Goal: Task Accomplishment & Management: Manage account settings

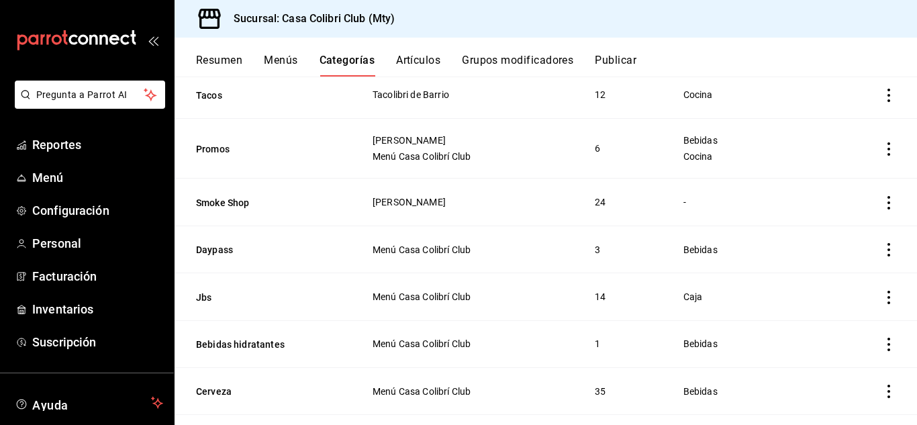
scroll to position [369, 0]
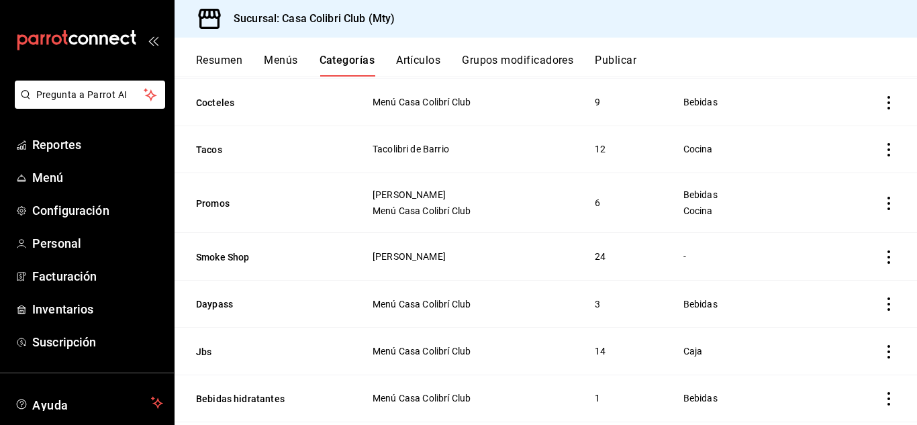
click at [882, 197] on icon "actions" at bounding box center [888, 203] width 13 height 13
click at [825, 222] on li "Editar" at bounding box center [826, 230] width 81 height 28
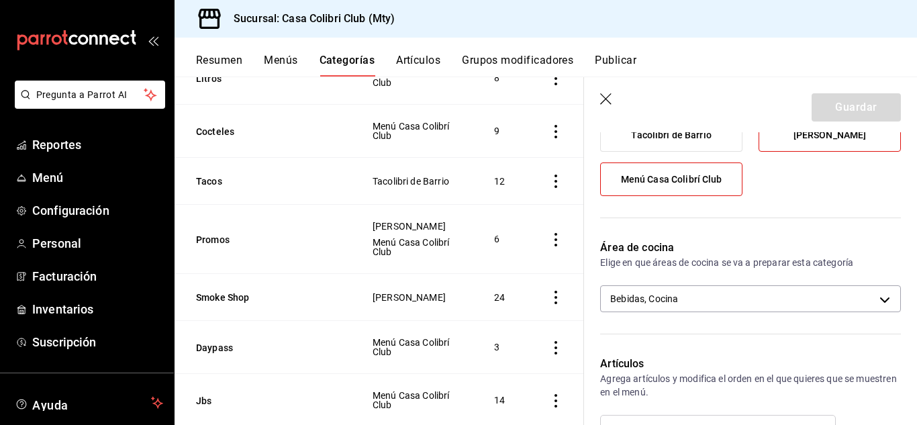
scroll to position [202, 0]
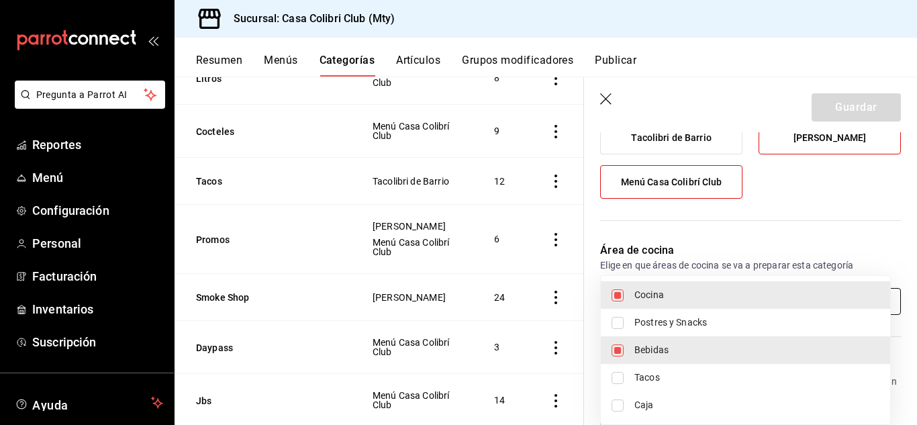
click at [830, 297] on body "Pregunta a Parrot AI Reportes Menú Configuración Personal Facturación Inventari…" at bounding box center [458, 212] width 917 height 425
click at [664, 353] on span "Bebidas" at bounding box center [757, 350] width 245 height 14
type input "45bf6d31-4dad-44ae-[DATE]-e5b81dec7c11"
checkbox input "false"
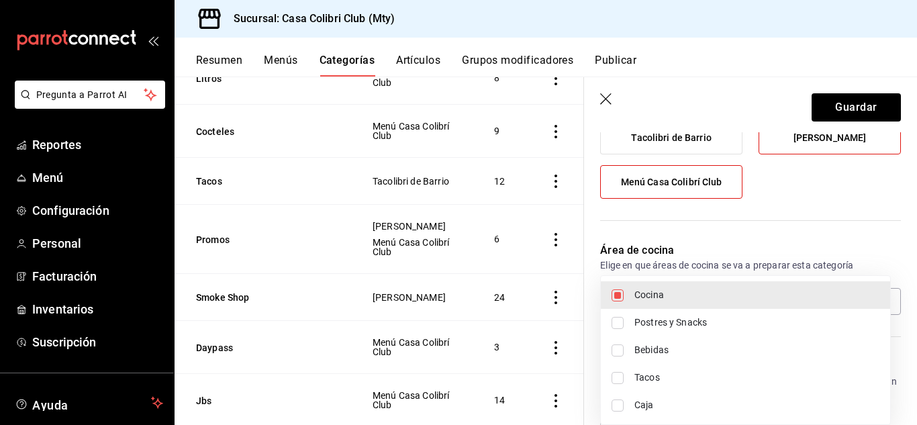
click at [667, 295] on span "Cocina" at bounding box center [757, 295] width 245 height 14
checkbox input "false"
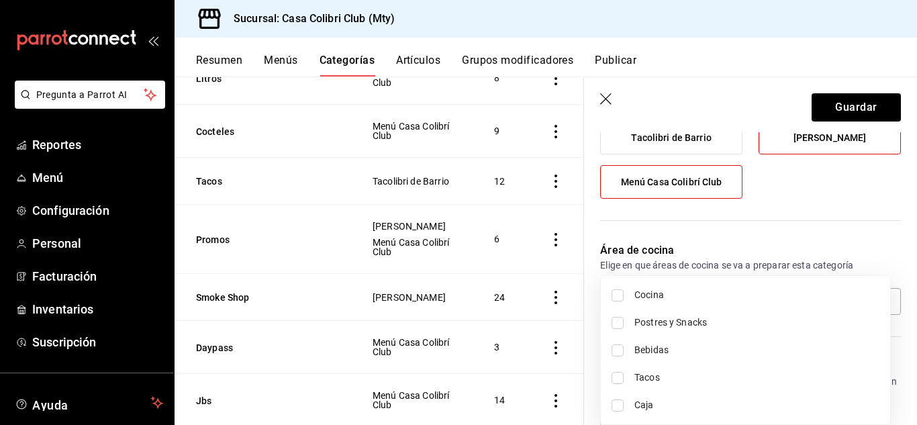
click at [647, 359] on li "Bebidas" at bounding box center [745, 350] width 289 height 28
type input "490f3925-0d0a-4751-b6c2-5daeaa4910b7"
checkbox input "true"
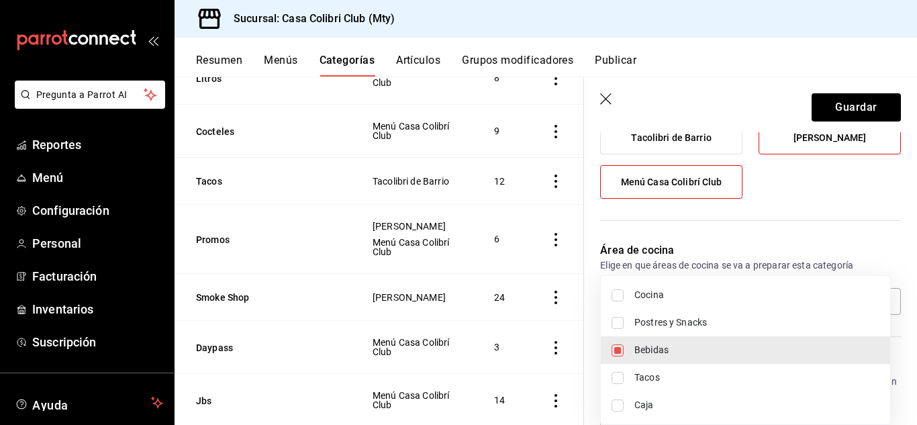
click at [868, 104] on div at bounding box center [458, 212] width 917 height 425
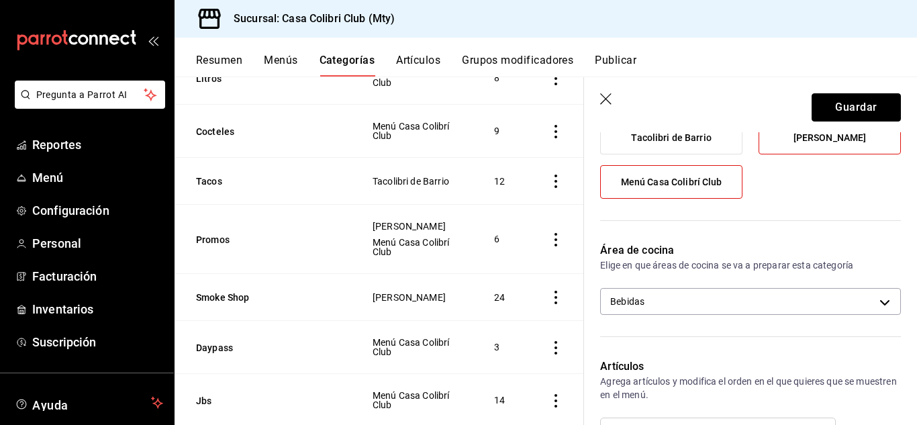
click at [868, 104] on button "Guardar" at bounding box center [856, 107] width 89 height 28
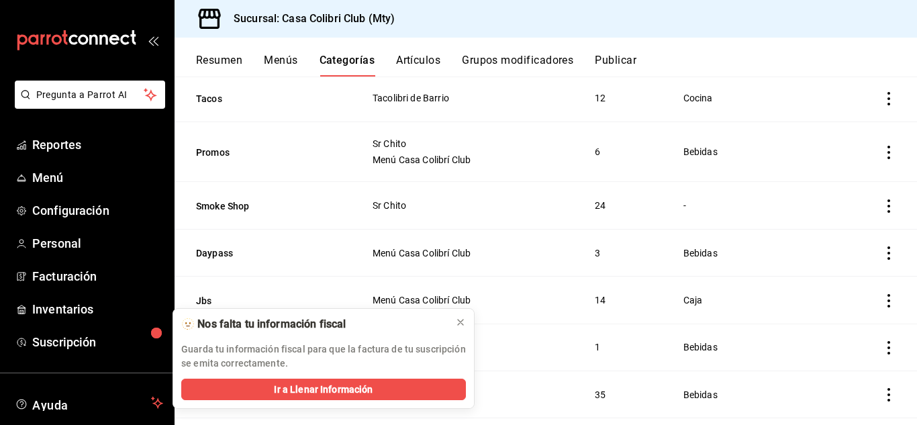
scroll to position [422, 0]
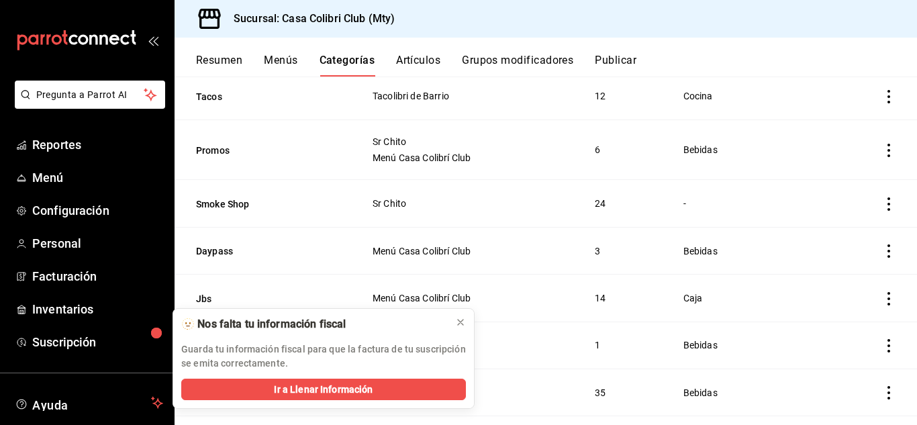
click at [873, 154] on td "categoriesTable" at bounding box center [876, 150] width 81 height 60
click at [882, 144] on icon "actions" at bounding box center [888, 150] width 13 height 13
drag, startPoint x: 909, startPoint y: 245, endPoint x: 905, endPoint y: 210, distance: 35.1
click at [905, 210] on div at bounding box center [458, 212] width 917 height 425
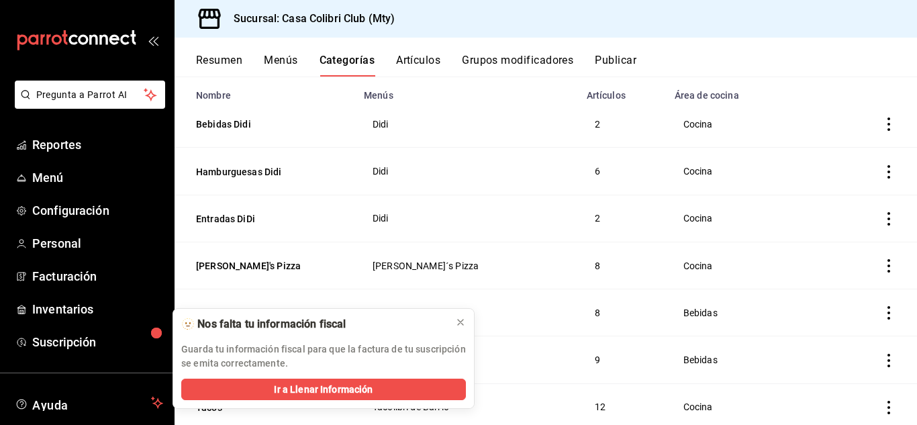
scroll to position [0, 0]
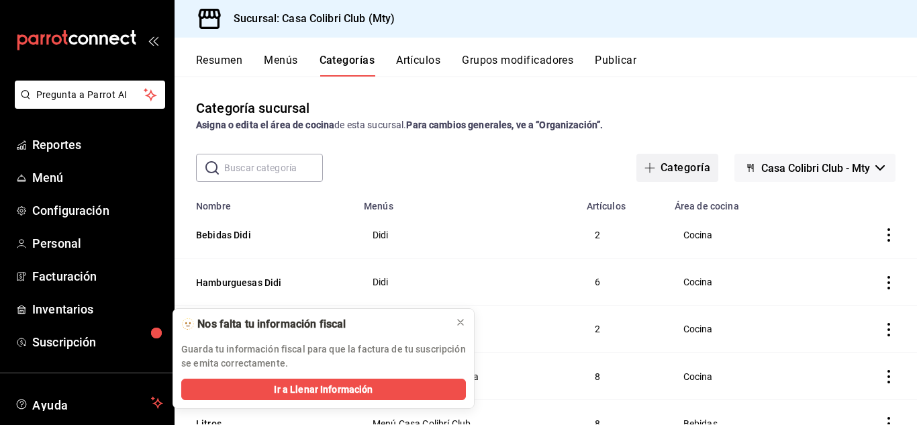
click at [704, 170] on button "Categoría" at bounding box center [678, 168] width 82 height 28
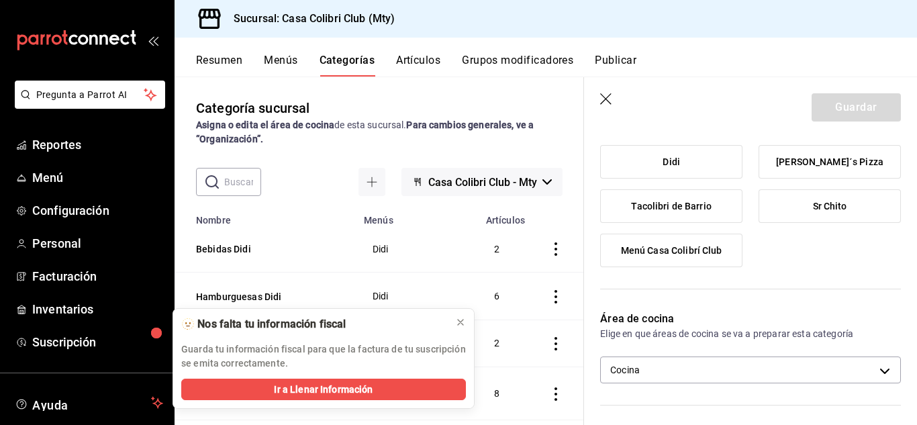
scroll to position [143, 0]
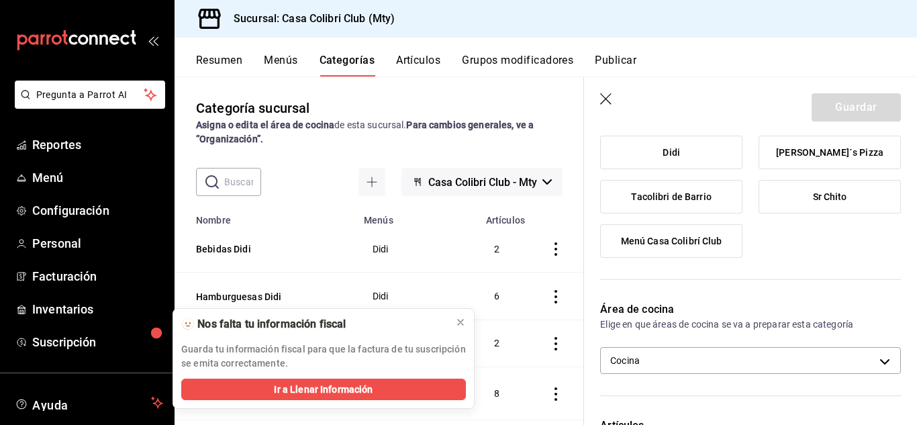
type input "Promo bebidas"
click at [735, 232] on label "Menú Casa Colibrí Club" at bounding box center [671, 241] width 141 height 32
click at [0, 0] on input "Menú Casa Colibrí Club" at bounding box center [0, 0] width 0 height 0
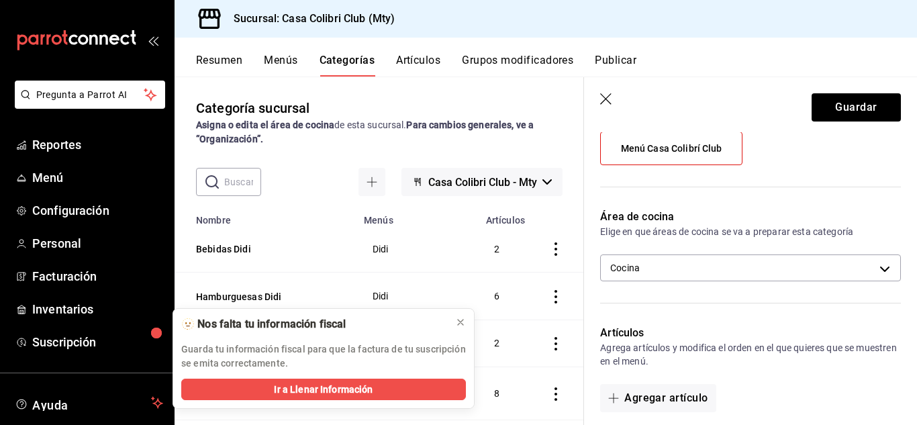
scroll to position [242, 0]
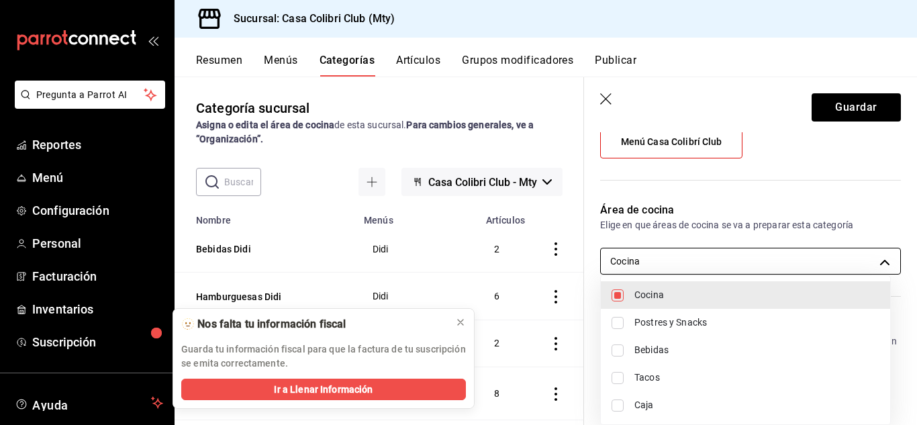
click at [864, 259] on body "Pregunta a Parrot AI Reportes Menú Configuración Personal Facturación Inventari…" at bounding box center [458, 212] width 917 height 425
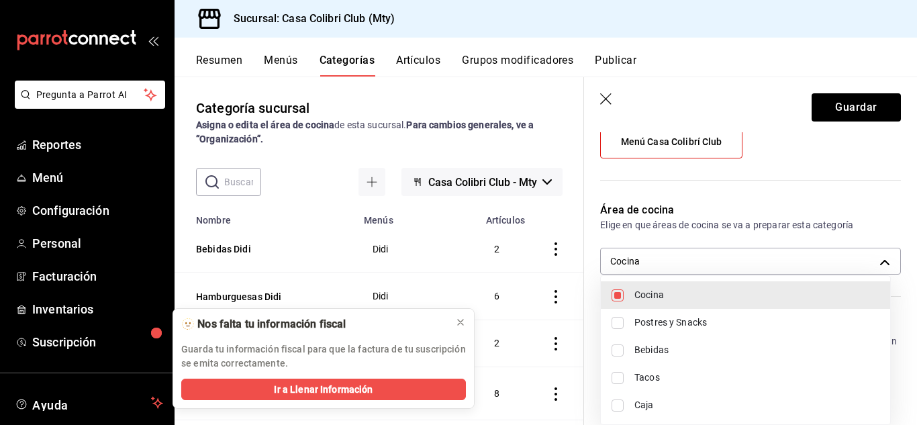
click at [743, 358] on li "Bebidas" at bounding box center [745, 350] width 289 height 28
type input "45bf6d31-4dad-44ae-ac80-e5b81dec7c11,490f3925-0d0a-4751-b6c2-5daeaa4910b7"
checkbox input "true"
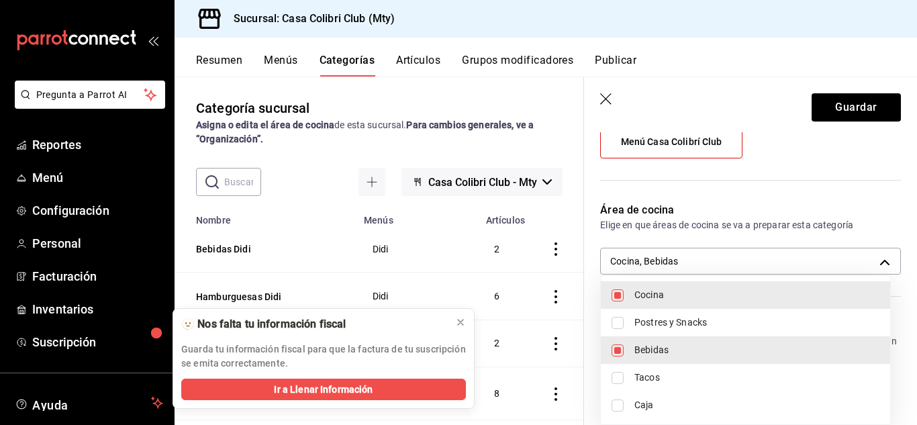
click at [747, 293] on span "Cocina" at bounding box center [757, 295] width 245 height 14
type input "490f3925-0d0a-4751-b6c2-5daeaa4910b7"
checkbox input "false"
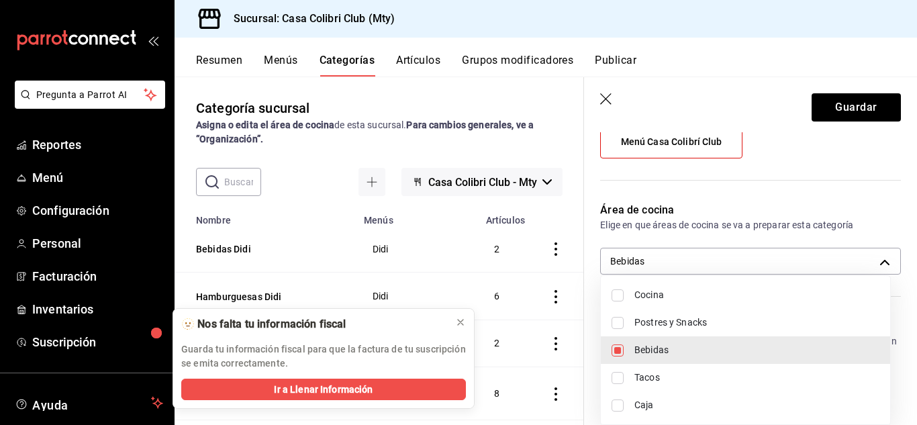
click at [906, 264] on div at bounding box center [458, 212] width 917 height 425
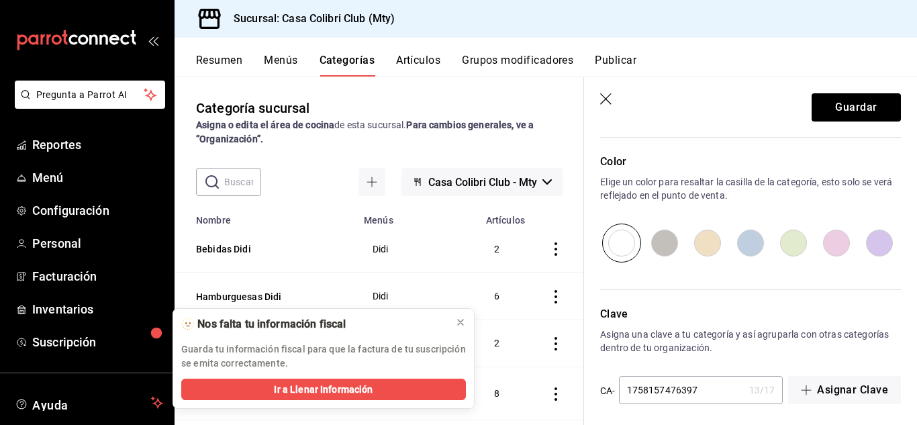
scroll to position [545, 0]
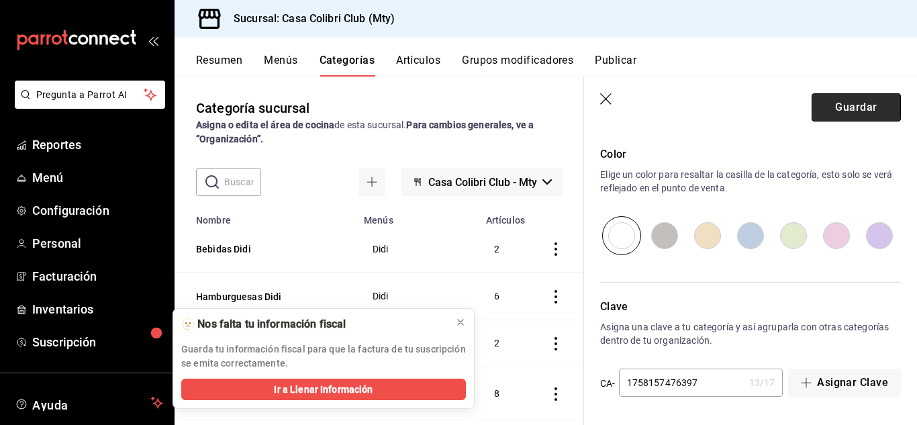
click at [842, 98] on button "Guardar" at bounding box center [856, 107] width 89 height 28
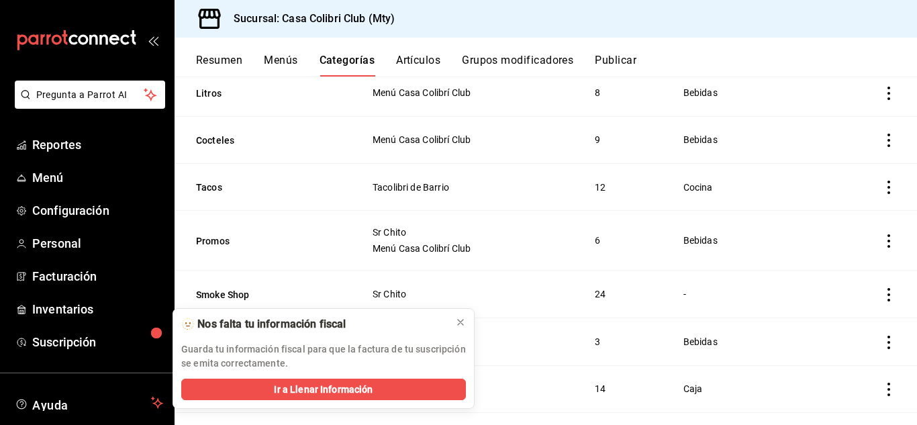
scroll to position [392, 0]
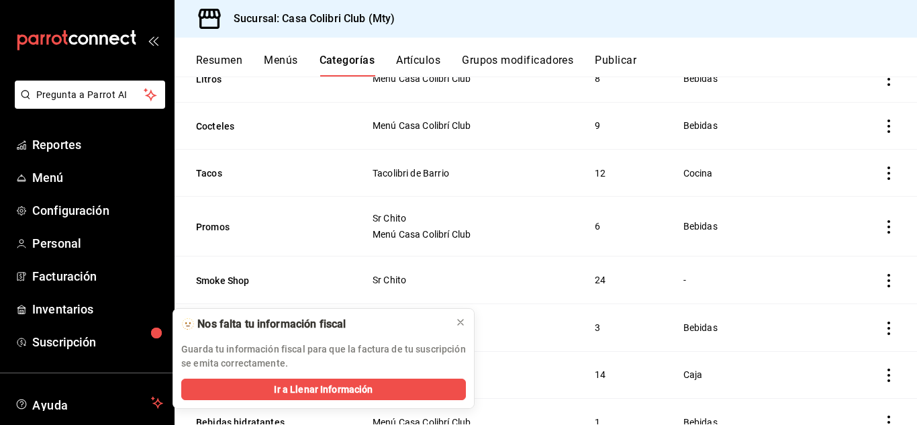
click at [882, 221] on icon "actions" at bounding box center [888, 226] width 13 height 13
click at [845, 253] on span "Editar" at bounding box center [838, 253] width 35 height 14
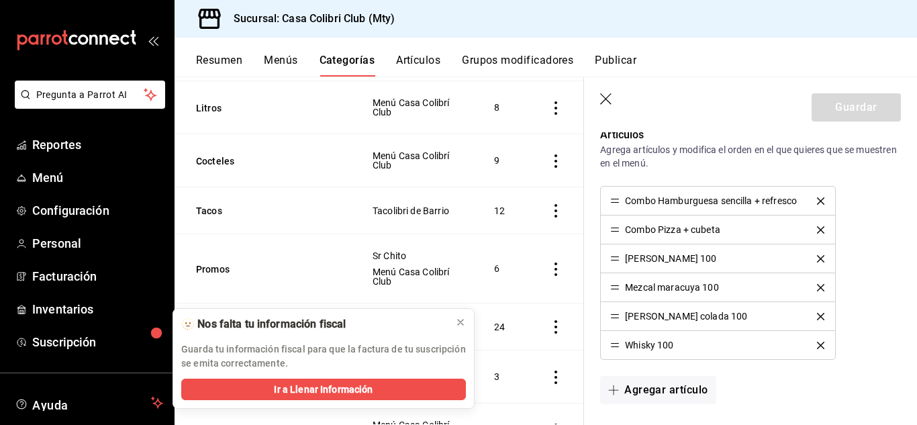
scroll to position [427, 0]
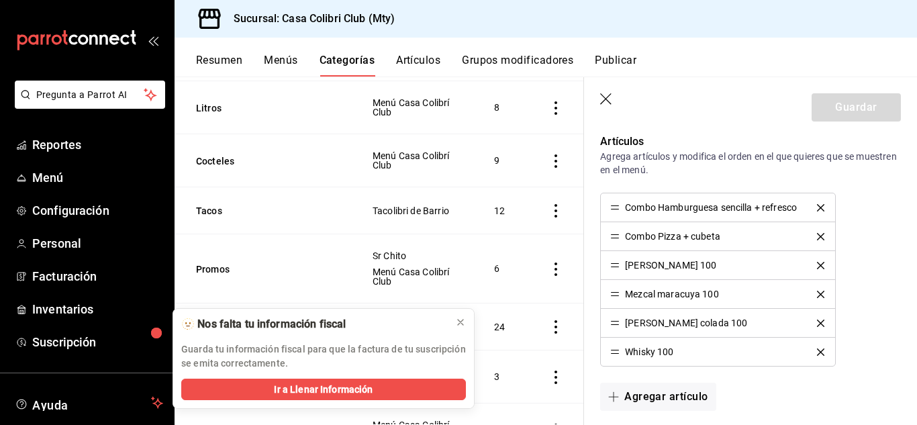
click at [823, 267] on icon "delete" at bounding box center [820, 265] width 7 height 7
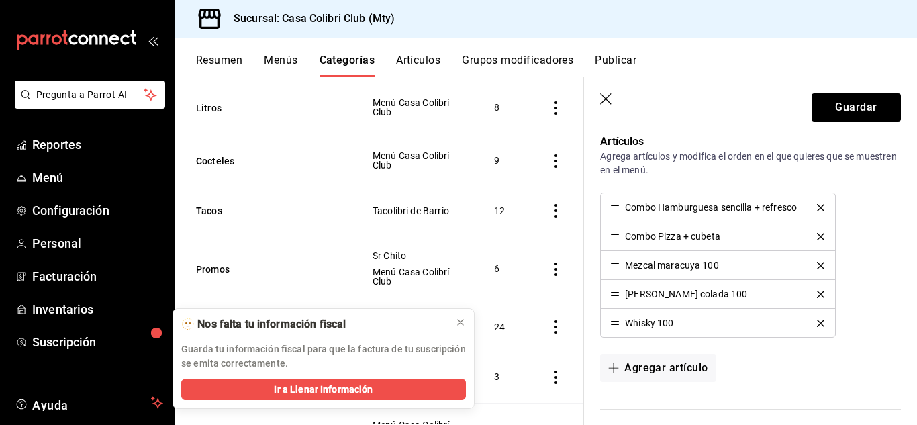
click at [823, 267] on icon "delete" at bounding box center [820, 265] width 7 height 7
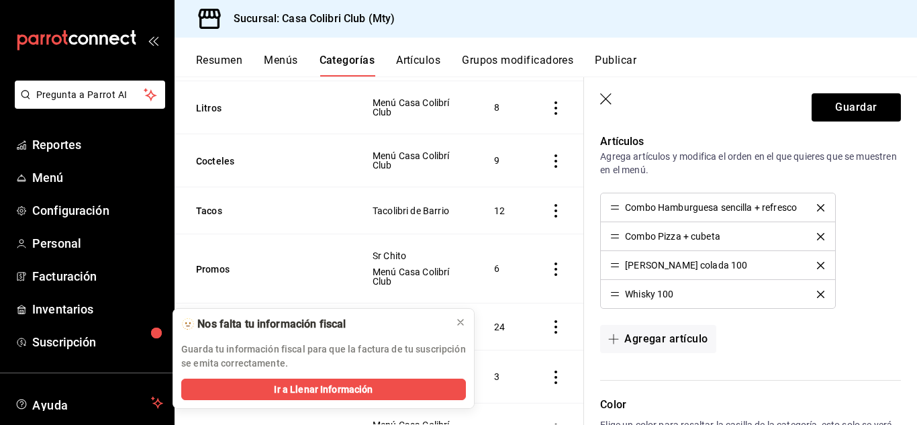
click at [823, 267] on icon "delete" at bounding box center [820, 265] width 7 height 7
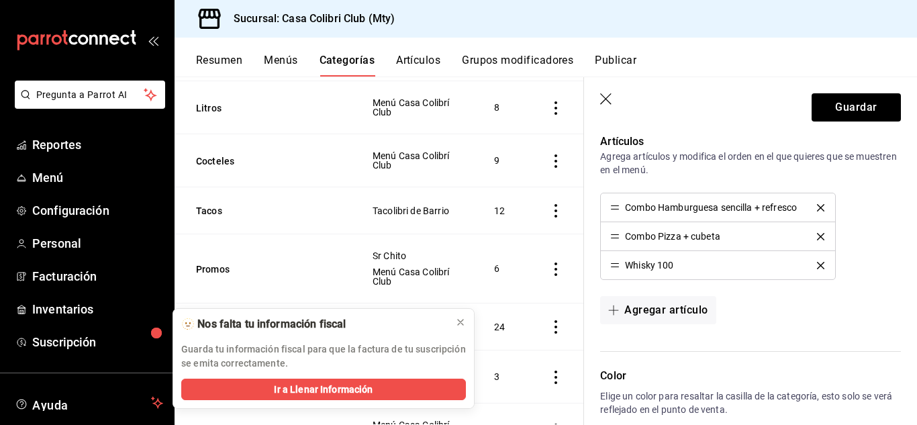
click at [823, 267] on icon "delete" at bounding box center [820, 265] width 7 height 7
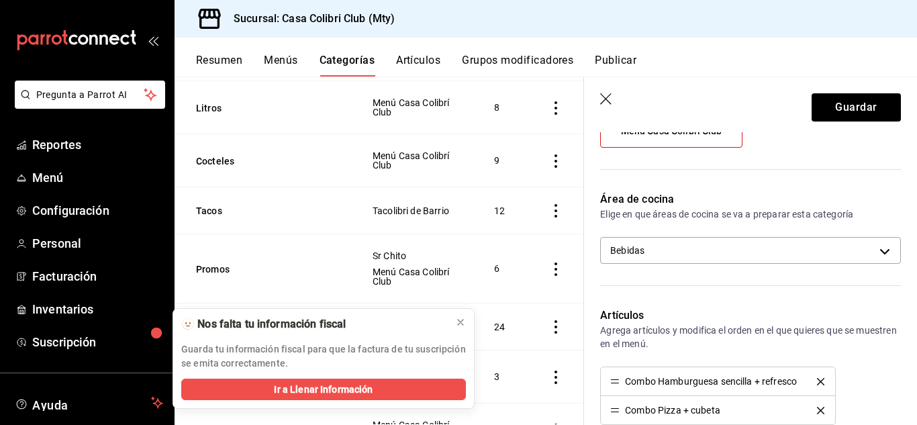
scroll to position [244, 0]
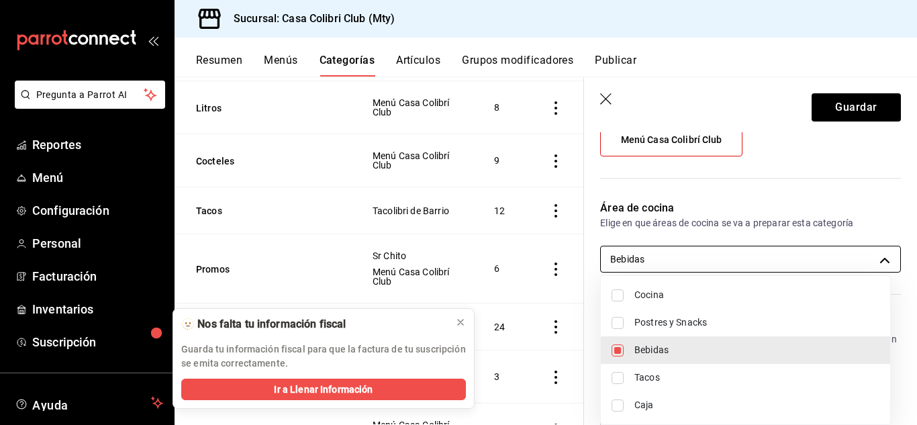
click at [837, 250] on body "Pregunta a Parrot AI Reportes Menú Configuración Personal Facturación Inventari…" at bounding box center [458, 212] width 917 height 425
click at [763, 297] on span "Cocina" at bounding box center [757, 295] width 245 height 14
type input "490f3925-0d0a-4751-b6c2-5daeaa4910b7,45bf6d31-4dad-44ae-[DATE]-e5b81dec7c11"
checkbox input "true"
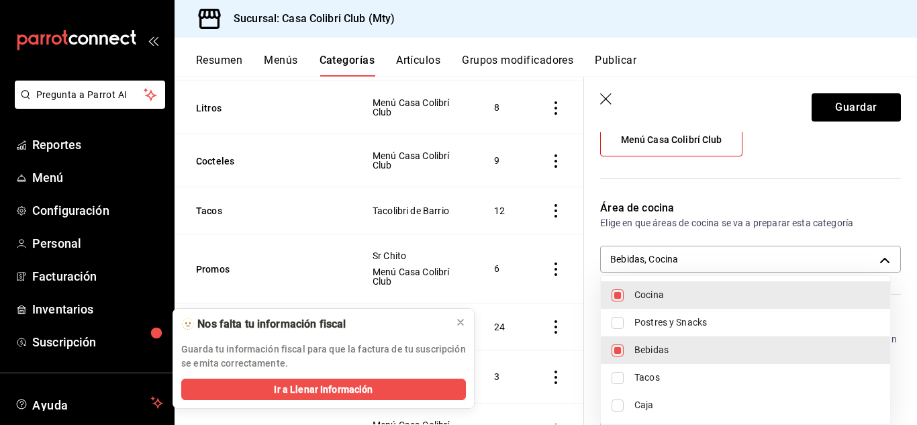
click at [829, 115] on div at bounding box center [458, 212] width 917 height 425
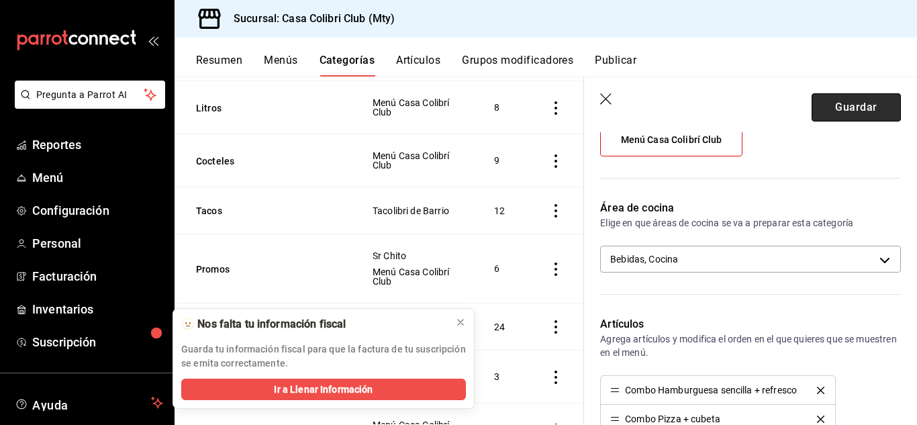
click at [838, 105] on button "Guardar" at bounding box center [856, 107] width 89 height 28
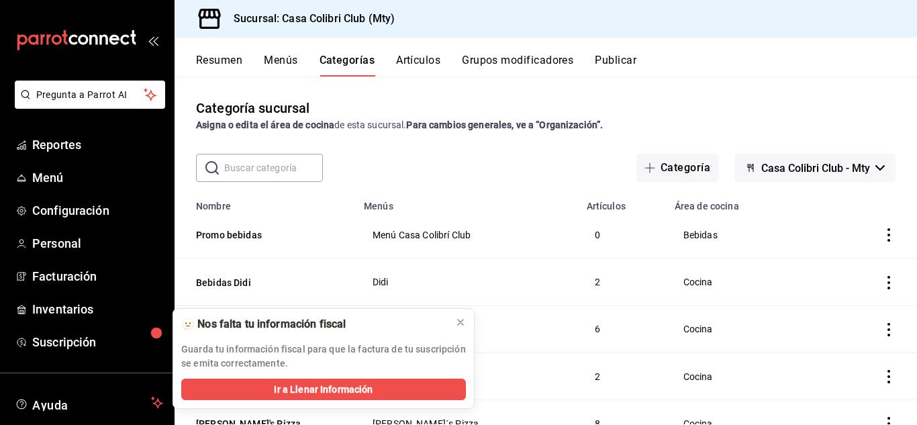
click at [838, 105] on div "Categoría sucursal Asigna o edita el área de cocina de esta sucursal. Para camb…" at bounding box center [546, 115] width 743 height 34
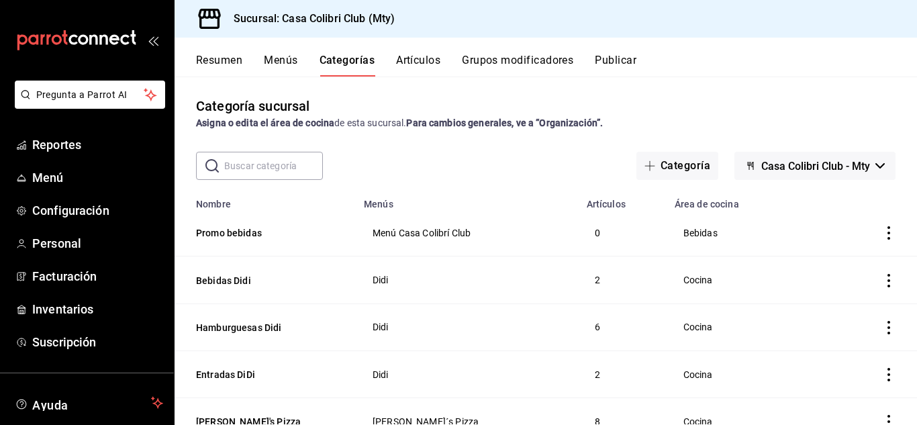
scroll to position [5, 0]
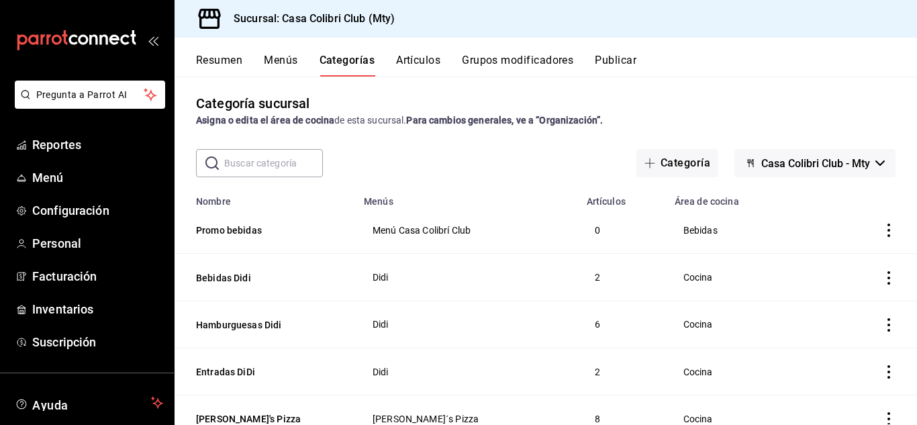
click at [882, 232] on icon "actions" at bounding box center [888, 230] width 13 height 13
click at [825, 252] on li "Editar" at bounding box center [826, 262] width 81 height 28
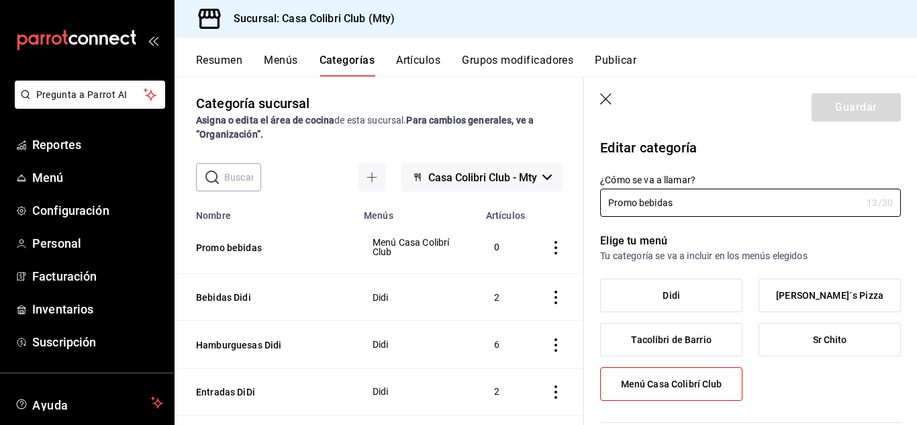
type input "490f3925-0d0a-4751-b6c2-5daeaa4910b7"
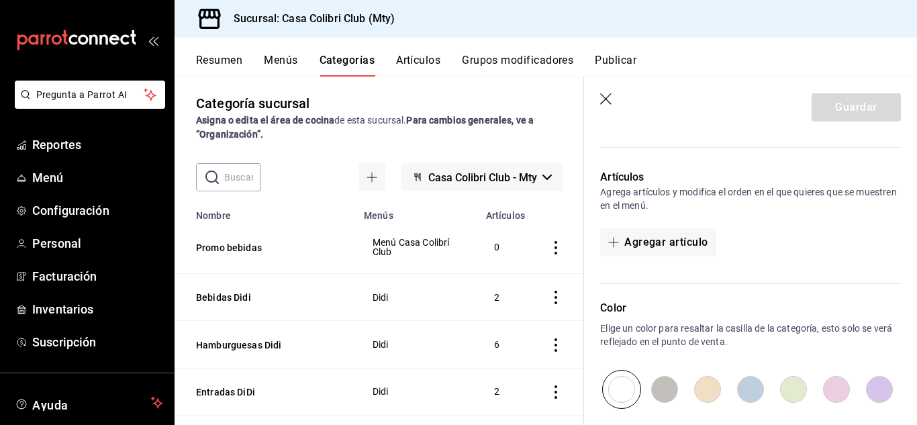
scroll to position [387, 0]
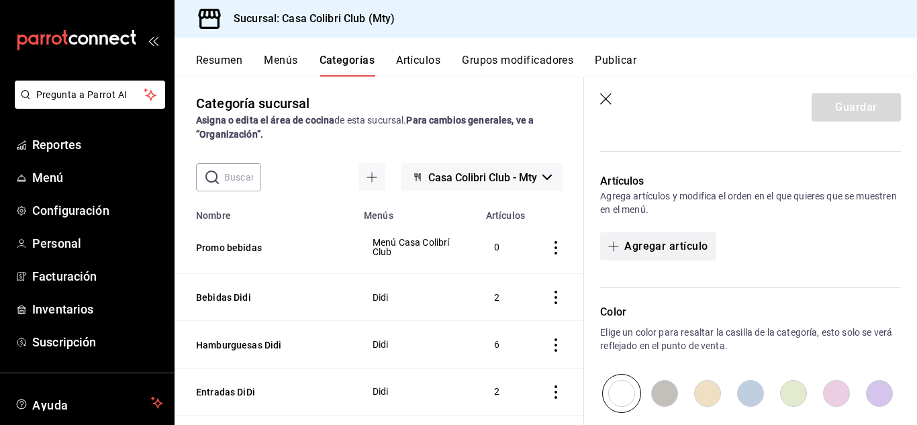
click at [619, 235] on button "Agregar artículo" at bounding box center [657, 246] width 115 height 28
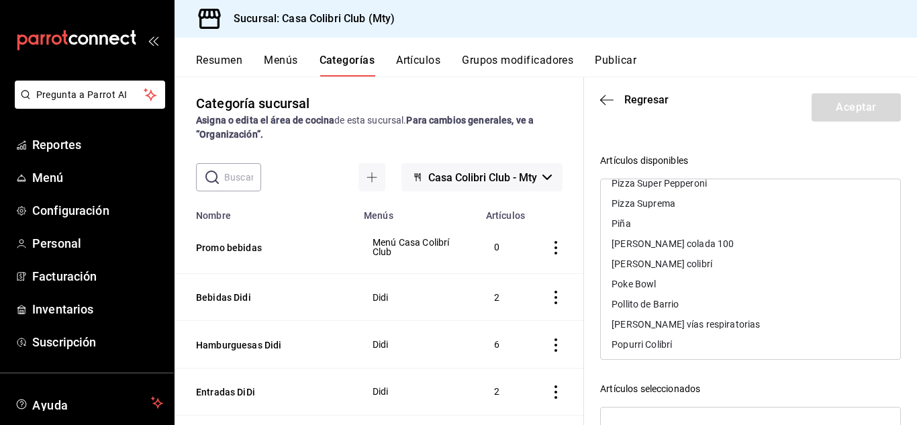
scroll to position [3550, 0]
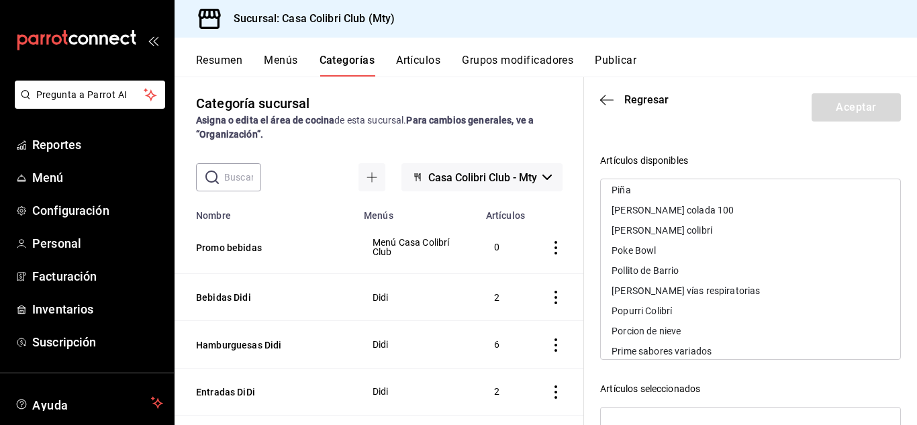
click at [738, 207] on div "Piña colada 100" at bounding box center [750, 210] width 299 height 20
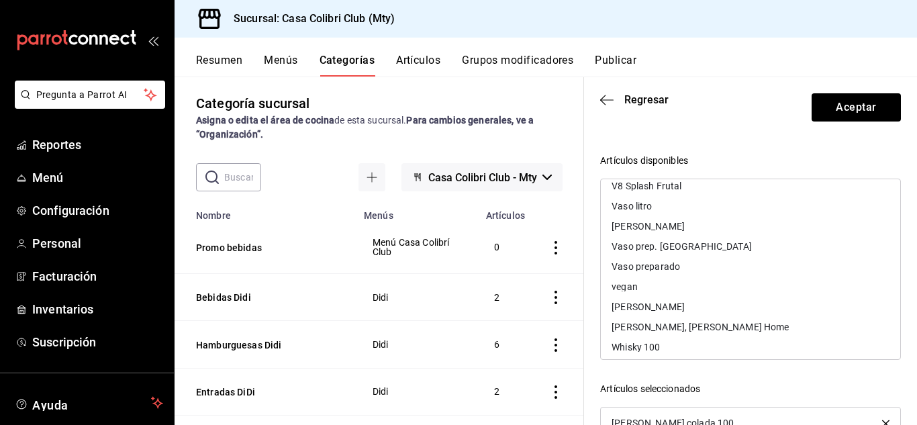
scroll to position [4570, 0]
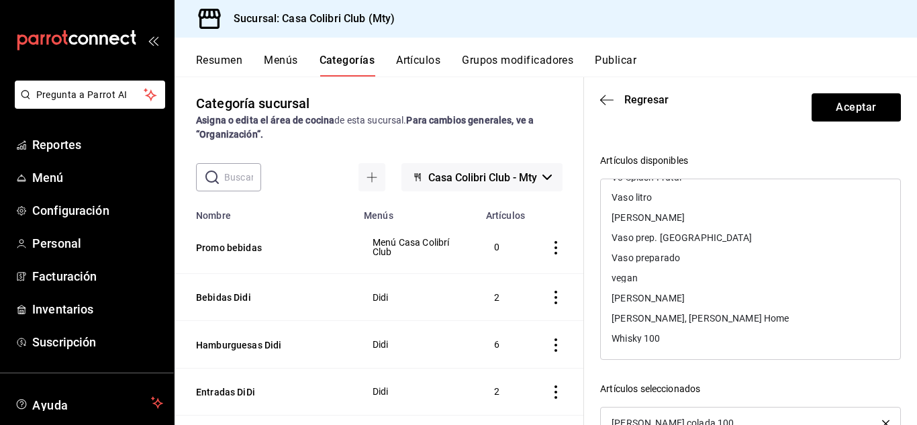
click at [857, 342] on div "Whisky 100" at bounding box center [750, 338] width 299 height 20
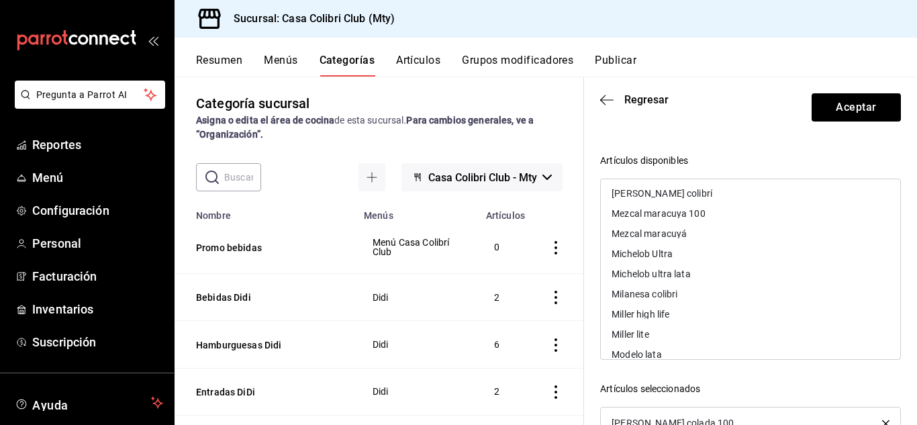
scroll to position [2503, 0]
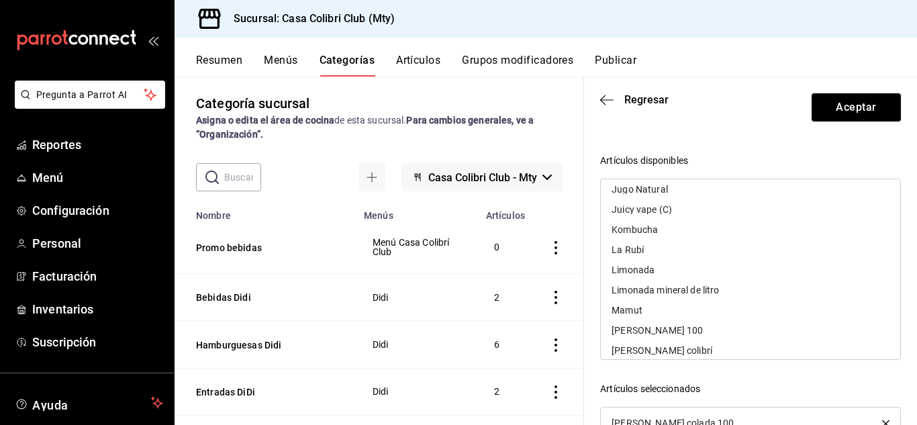
click at [771, 322] on div "[PERSON_NAME] 100" at bounding box center [750, 330] width 299 height 20
click at [820, 350] on div "Mezcal maracuya 100" at bounding box center [750, 350] width 299 height 20
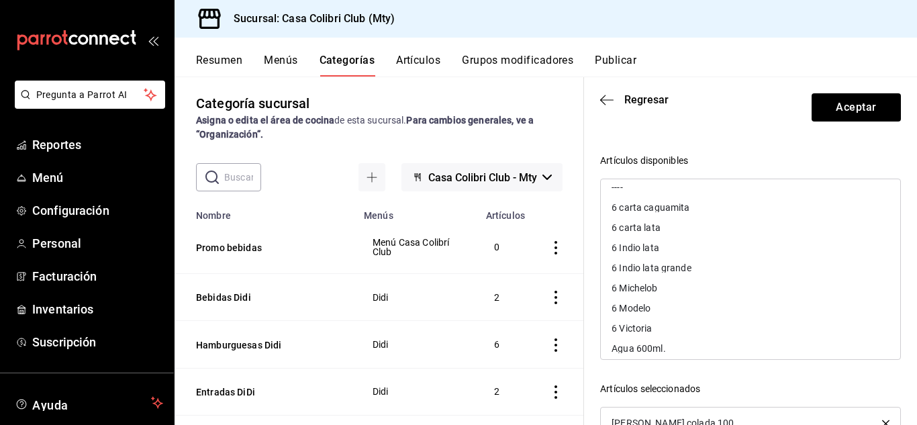
scroll to position [0, 0]
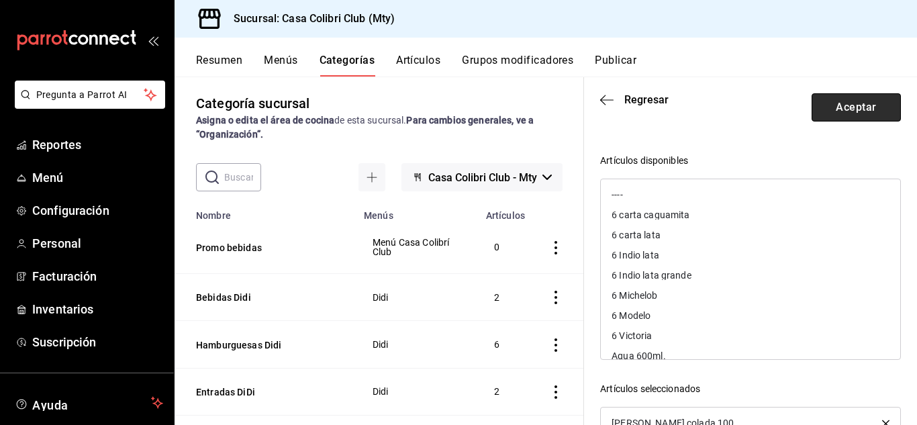
click at [862, 116] on button "Aceptar" at bounding box center [856, 107] width 89 height 28
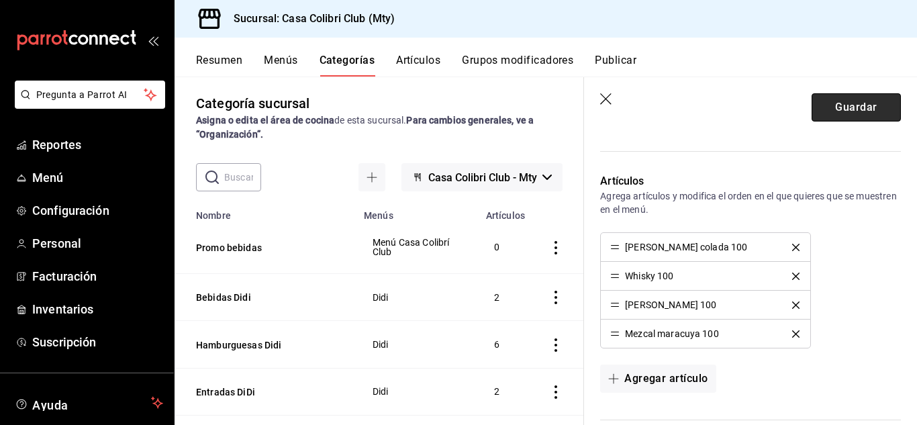
click at [835, 109] on button "Guardar" at bounding box center [856, 107] width 89 height 28
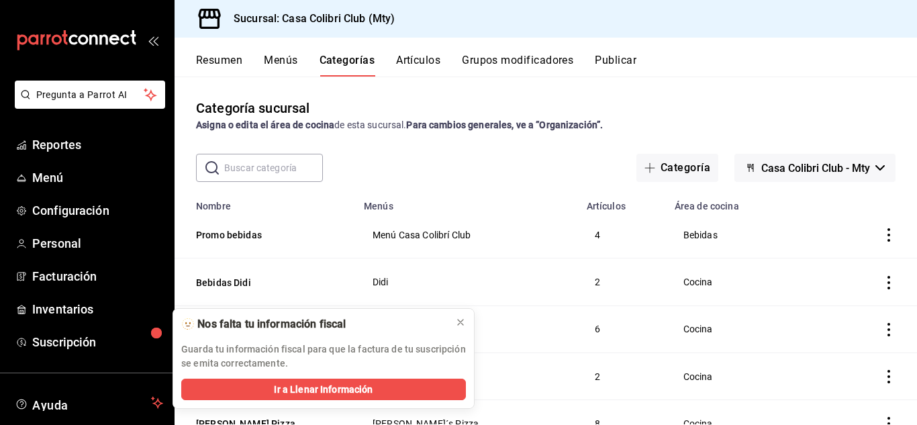
click at [882, 240] on icon "actions" at bounding box center [888, 234] width 13 height 13
click at [844, 264] on span "Editar" at bounding box center [838, 266] width 35 height 14
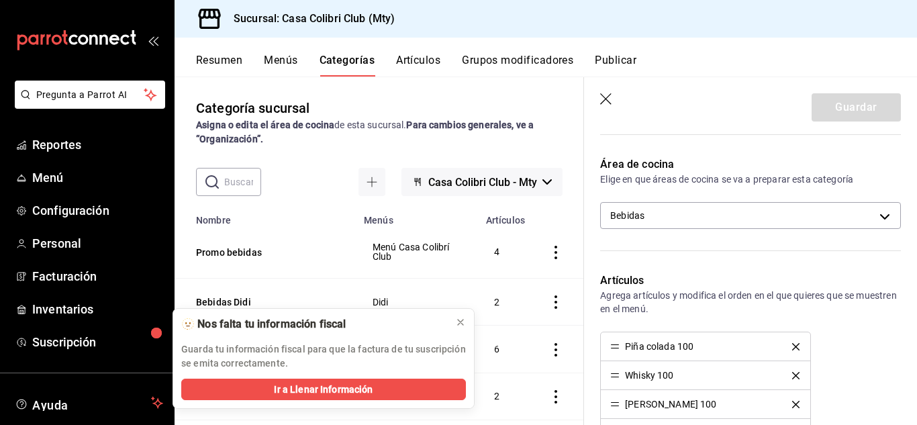
scroll to position [294, 0]
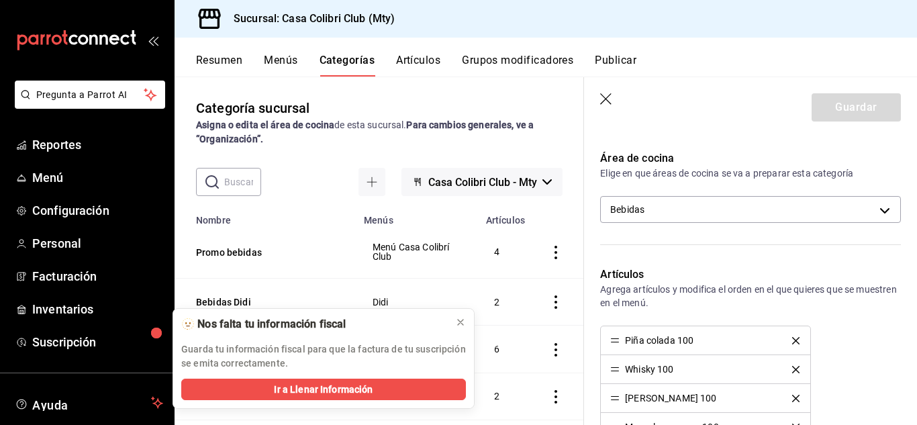
drag, startPoint x: 607, startPoint y: 109, endPoint x: 602, endPoint y: 97, distance: 12.3
click at [602, 97] on header "Guardar" at bounding box center [750, 104] width 333 height 55
click at [602, 97] on icon "button" at bounding box center [606, 99] width 13 height 13
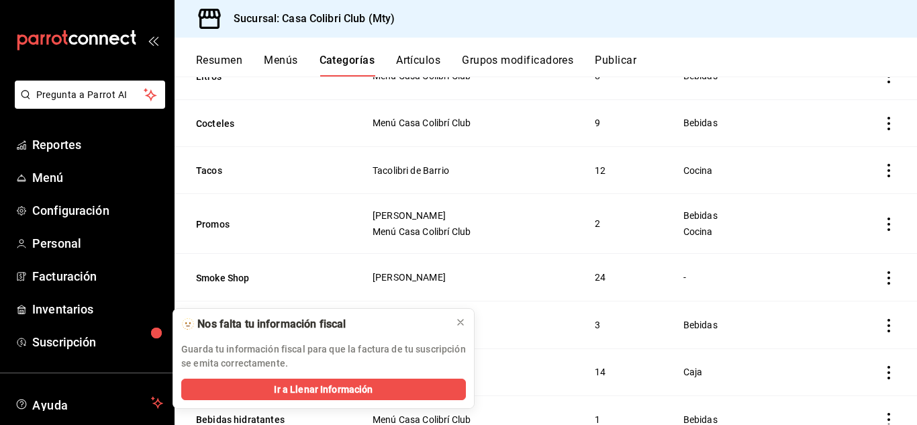
scroll to position [402, 0]
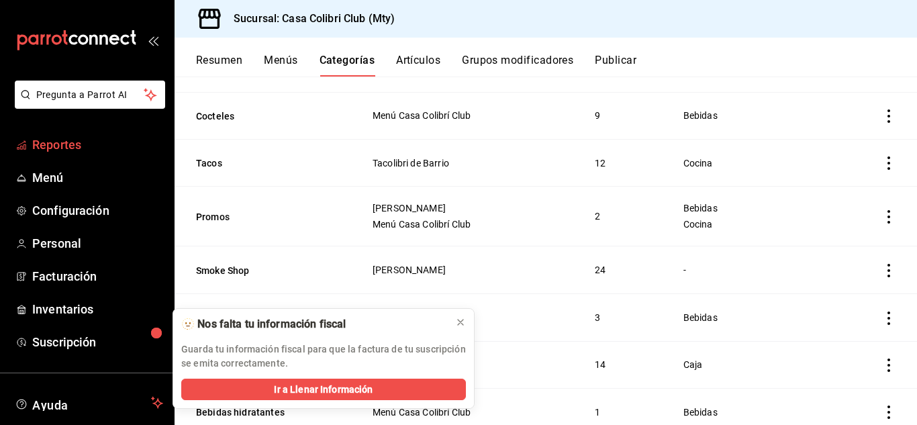
click at [68, 150] on span "Reportes" at bounding box center [97, 145] width 131 height 18
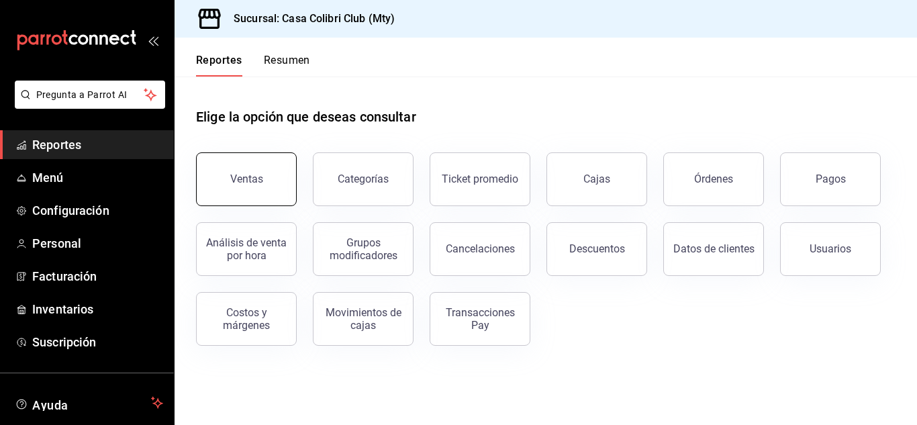
click at [260, 167] on button "Ventas" at bounding box center [246, 179] width 101 height 54
